Goal: Task Accomplishment & Management: Use online tool/utility

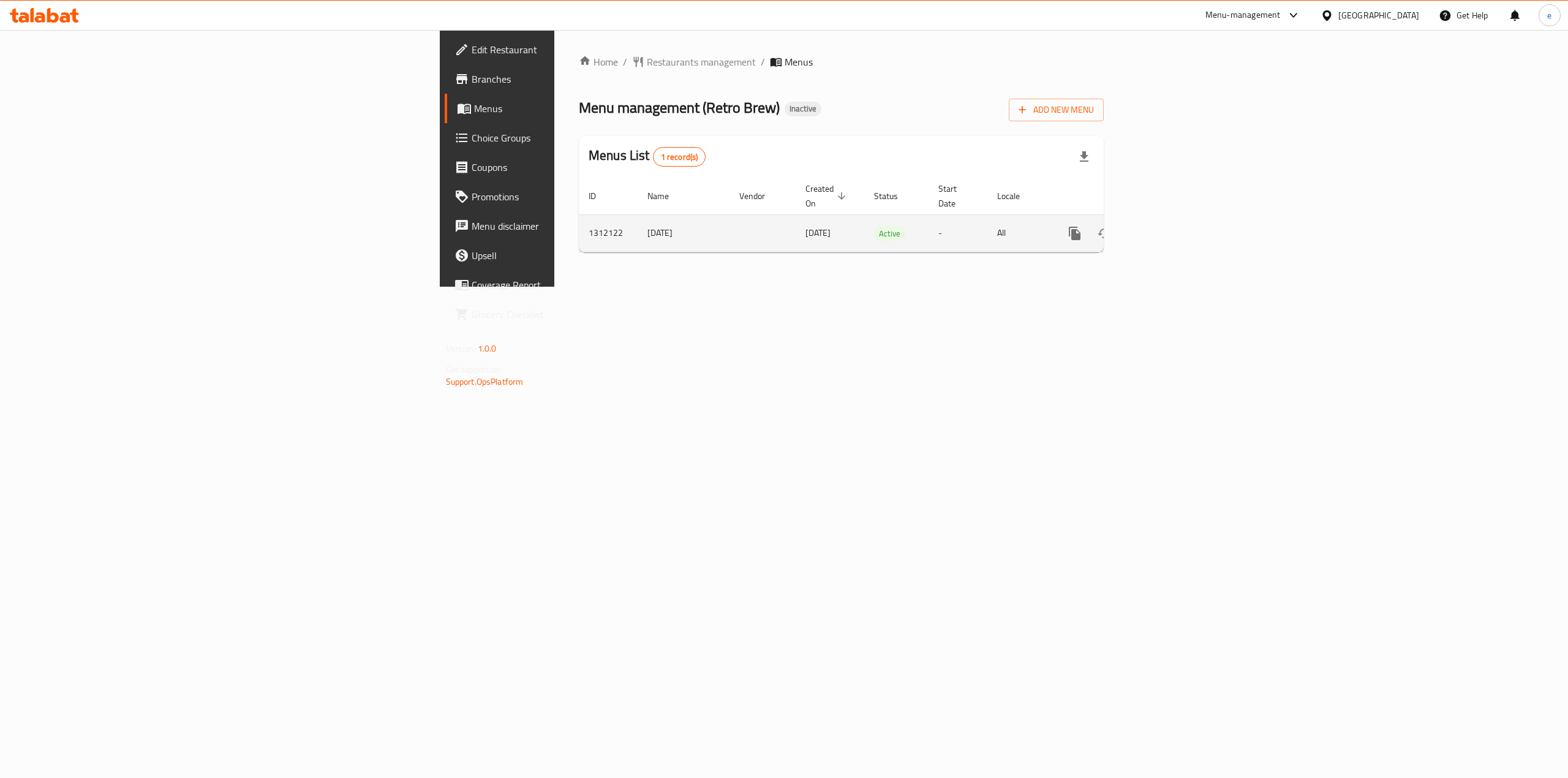
click at [1170, 226] on icon "enhanced table" at bounding box center [1163, 233] width 14 height 14
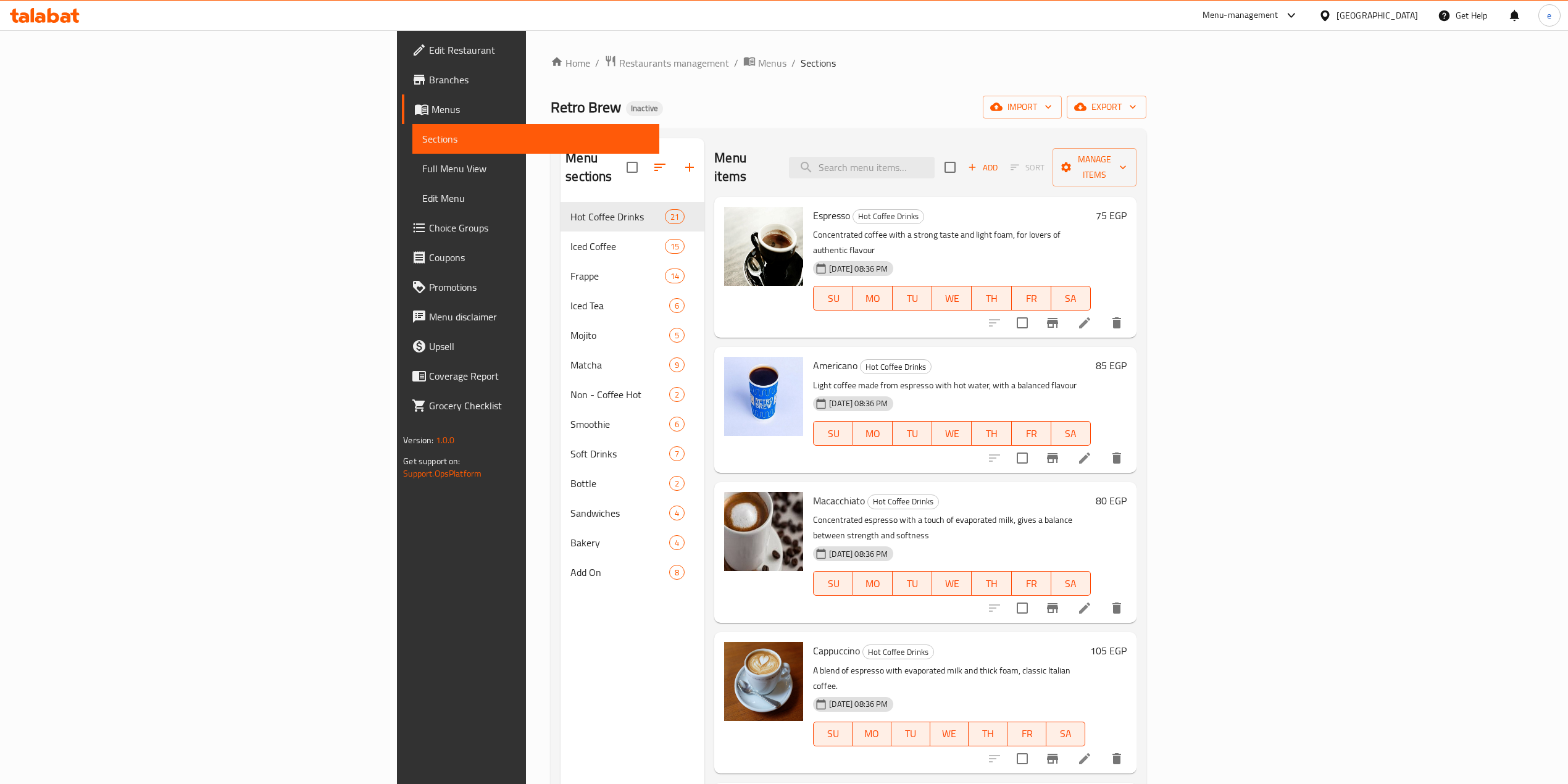
click at [429, 55] on span "Edit Restaurant" at bounding box center [539, 50] width 219 height 15
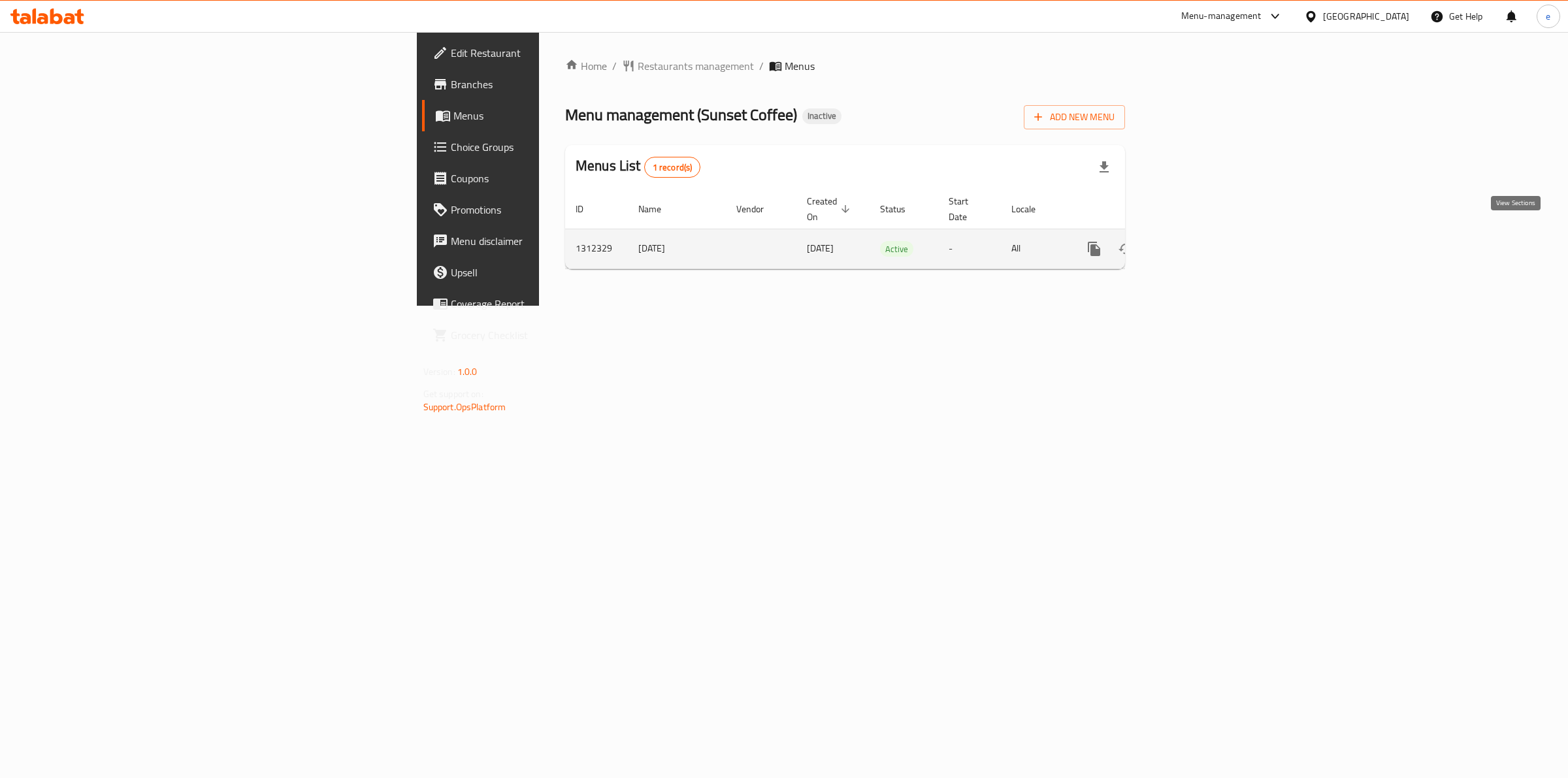
click at [1196, 241] on icon "enhanced table" at bounding box center [1188, 248] width 15 height 15
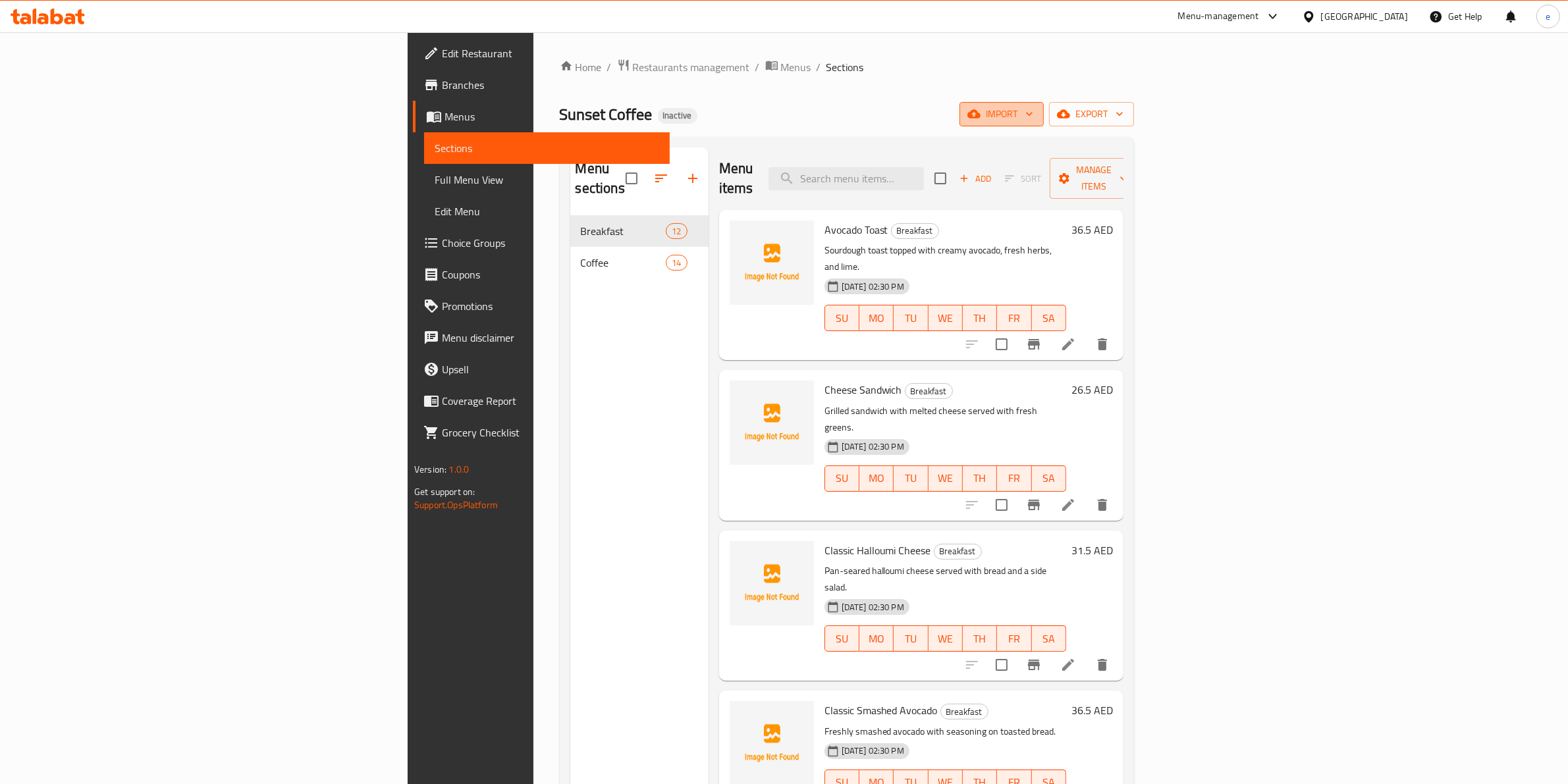
click at [1033, 110] on span "import" at bounding box center [1001, 114] width 63 height 16
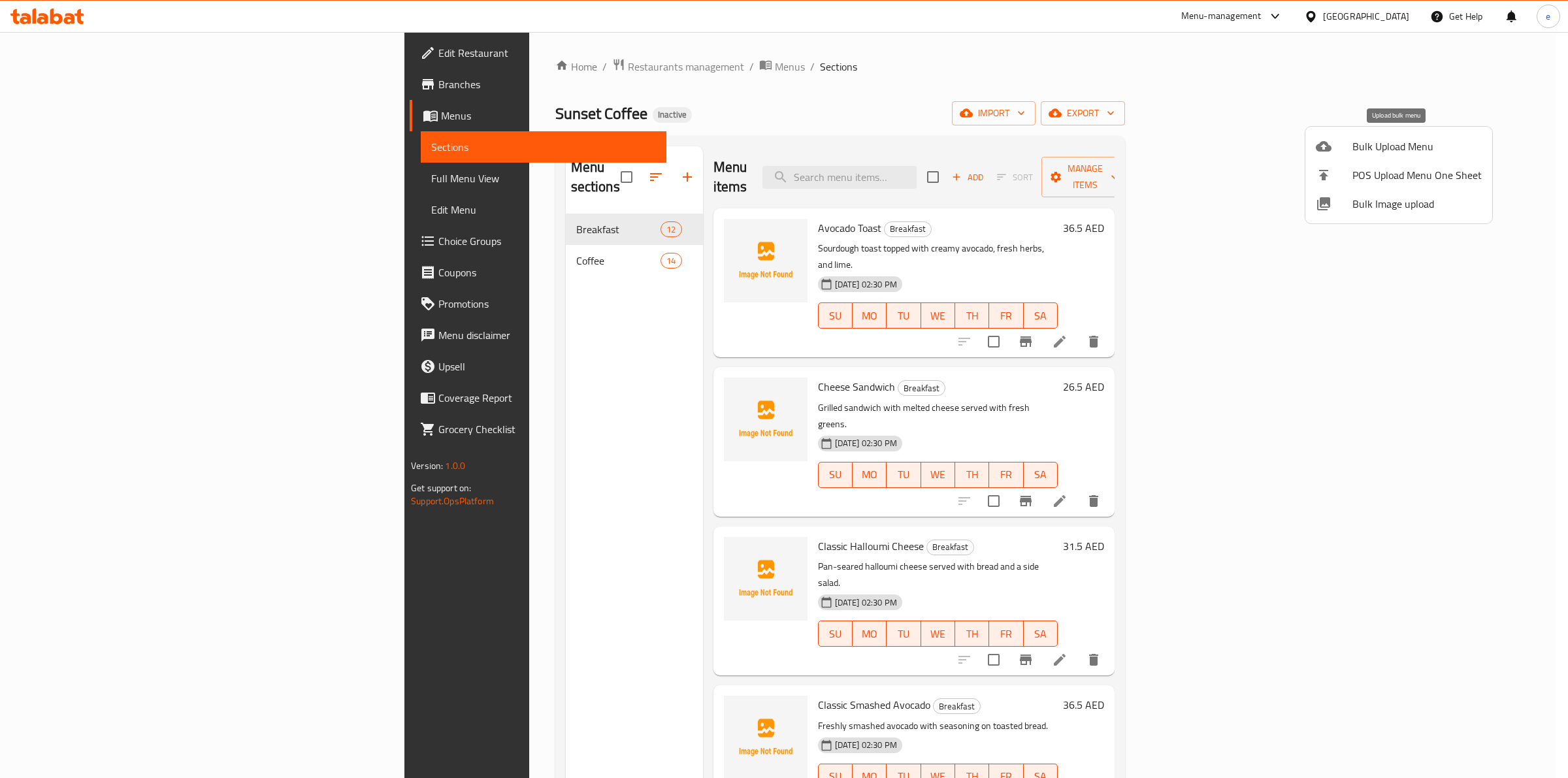
click at [1388, 145] on span "Bulk Upload Menu" at bounding box center [1416, 147] width 129 height 15
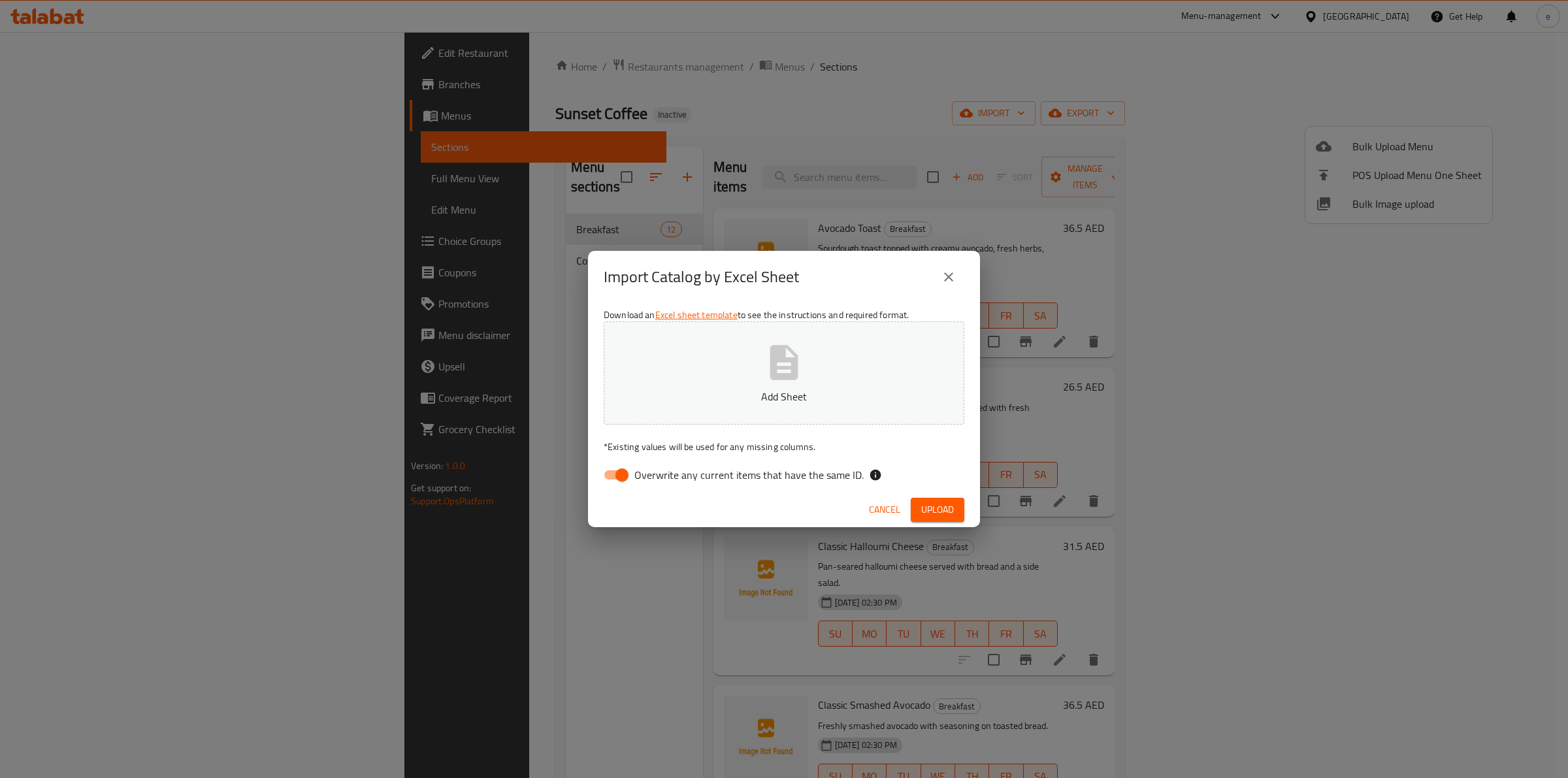
click at [942, 283] on icon "close" at bounding box center [949, 277] width 15 height 15
